Goal: Task Accomplishment & Management: Use online tool/utility

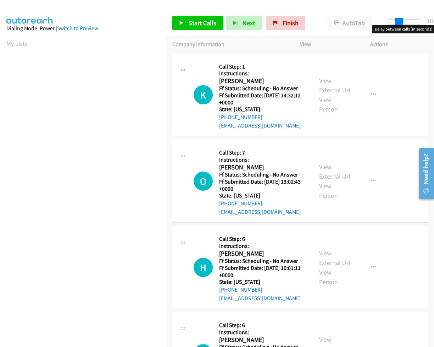
drag, startPoint x: 388, startPoint y: 21, endPoint x: 399, endPoint y: 23, distance: 10.7
click at [399, 23] on span at bounding box center [399, 22] width 9 height 9
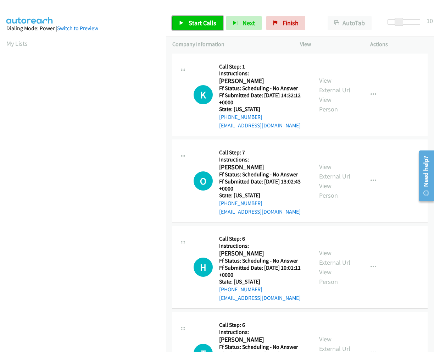
click at [178, 25] on link "Start Calls" at bounding box center [197, 23] width 51 height 14
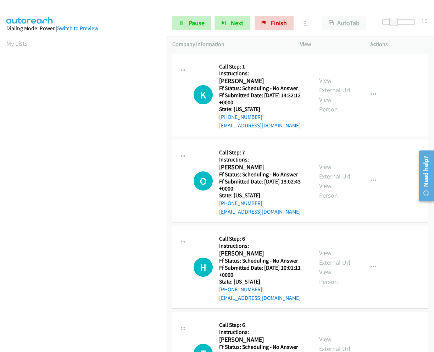
scroll to position [46, 0]
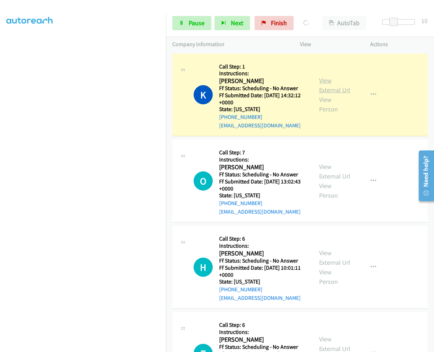
click at [324, 76] on link "View External Url" at bounding box center [334, 85] width 31 height 18
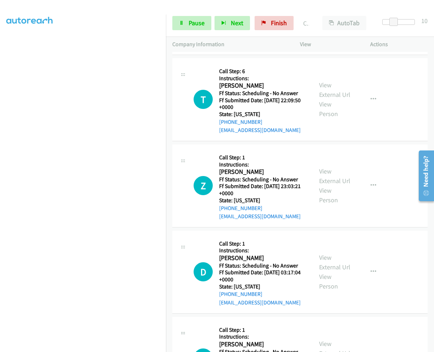
scroll to position [314, 0]
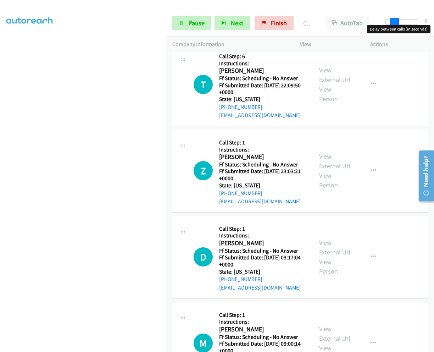
click at [391, 21] on span at bounding box center [395, 22] width 9 height 9
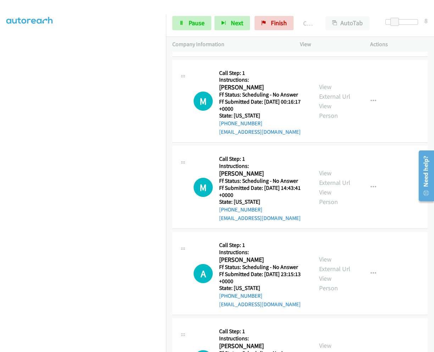
scroll to position [820, 0]
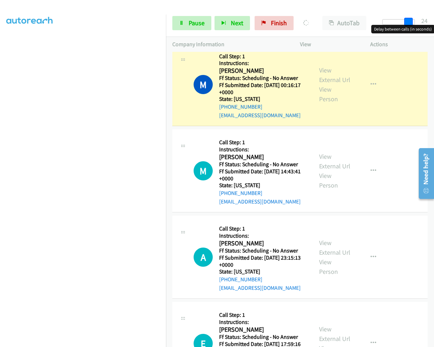
drag, startPoint x: 395, startPoint y: 19, endPoint x: 423, endPoint y: 24, distance: 28.2
click at [423, 24] on div "Start Calls Pause Next Finish Dialing [PERSON_NAME] AutoTab AutoTab 24" at bounding box center [300, 23] width 268 height 27
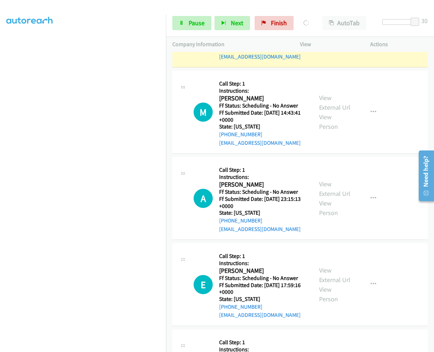
scroll to position [891, 0]
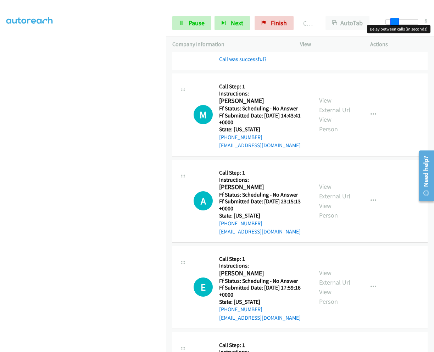
drag, startPoint x: 413, startPoint y: 22, endPoint x: 390, endPoint y: 22, distance: 23.1
click at [390, 22] on div at bounding box center [402, 22] width 33 height 6
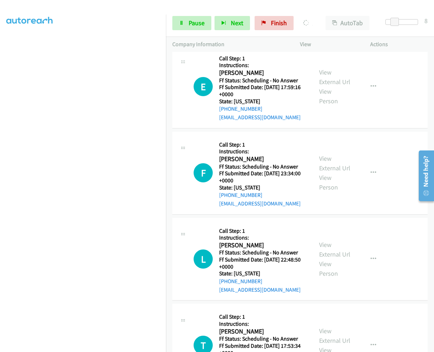
scroll to position [1104, 0]
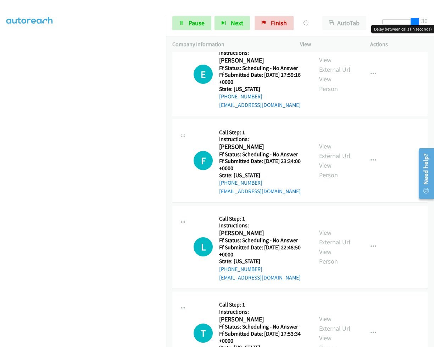
drag, startPoint x: 395, startPoint y: 22, endPoint x: 149, endPoint y: 200, distance: 303.8
click at [432, 27] on body "Start Calls Pause Next Finish Dialing [PERSON_NAME] AutoTab AutoTab 30 Company …" at bounding box center [217, 17] width 434 height 34
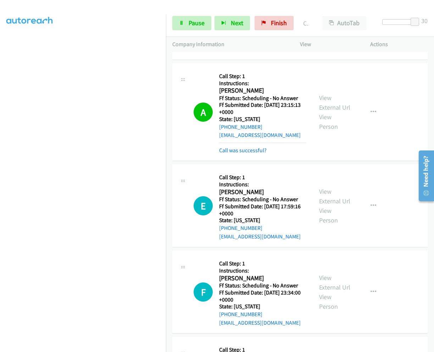
scroll to position [977, 0]
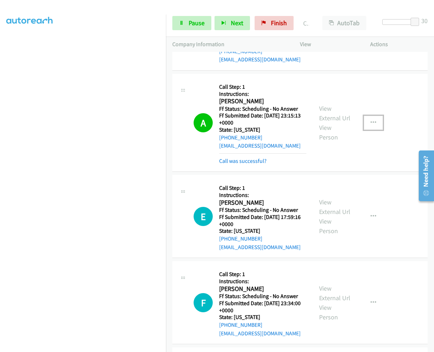
click at [366, 121] on button "button" at bounding box center [373, 123] width 19 height 14
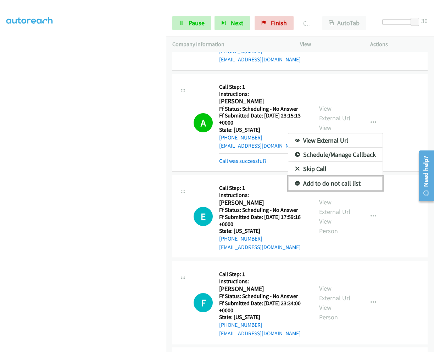
click at [326, 184] on link "Add to do not call list" at bounding box center [335, 183] width 94 height 14
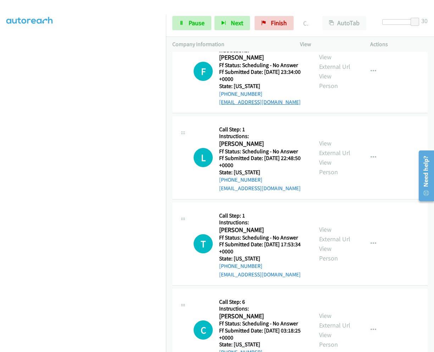
scroll to position [1241, 0]
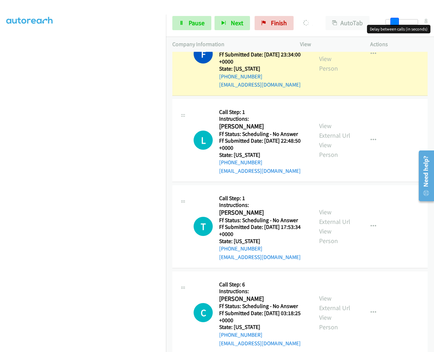
drag, startPoint x: 414, startPoint y: 22, endPoint x: 391, endPoint y: 22, distance: 23.1
click at [391, 22] on span at bounding box center [395, 22] width 9 height 9
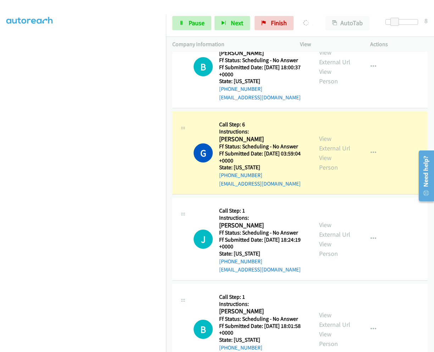
scroll to position [1959, 0]
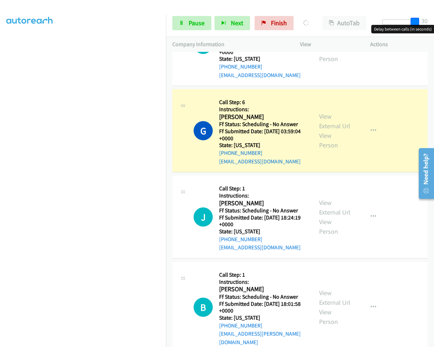
drag, startPoint x: 392, startPoint y: 19, endPoint x: 428, endPoint y: 22, distance: 36.4
click at [428, 22] on div "Start Calls Pause Next Finish Dialing [PERSON_NAME] AutoTab AutoTab 30" at bounding box center [300, 23] width 268 height 27
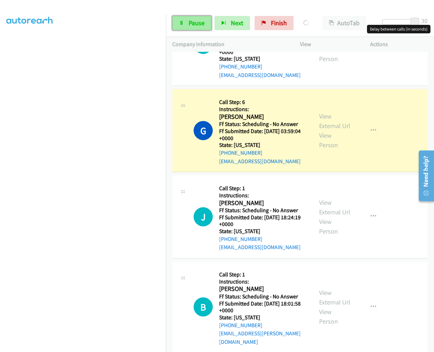
click at [195, 24] on span "Pause" at bounding box center [197, 23] width 16 height 8
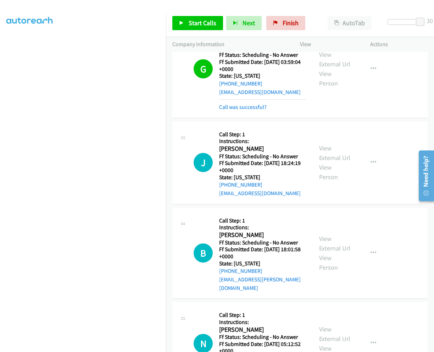
scroll to position [2030, 0]
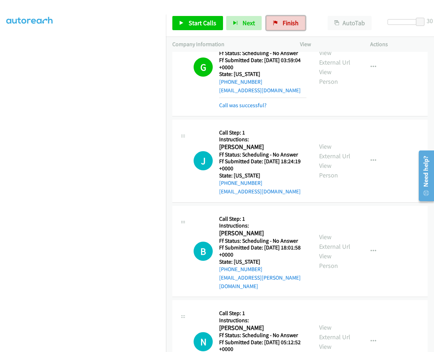
drag, startPoint x: 283, startPoint y: 19, endPoint x: 273, endPoint y: 39, distance: 22.2
click at [283, 19] on span "Finish" at bounding box center [291, 23] width 16 height 8
click at [283, 26] on span "Finish" at bounding box center [291, 23] width 16 height 8
